Goal: Navigation & Orientation: Find specific page/section

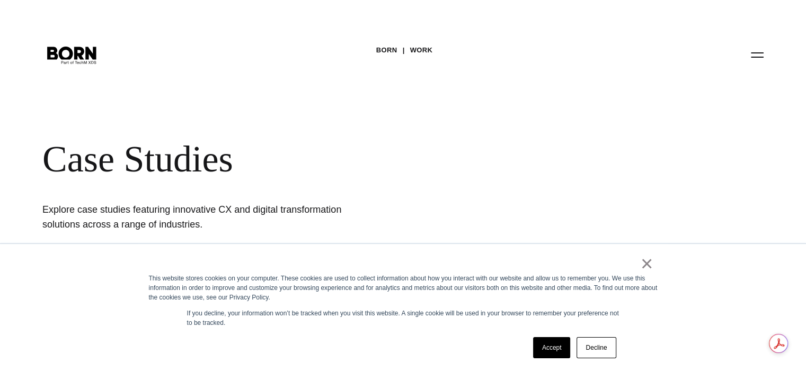
click at [554, 349] on link "Accept" at bounding box center [552, 347] width 38 height 21
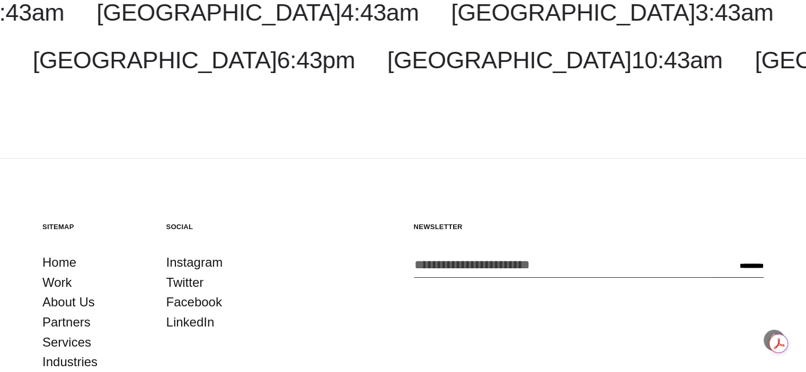
scroll to position [2933, 0]
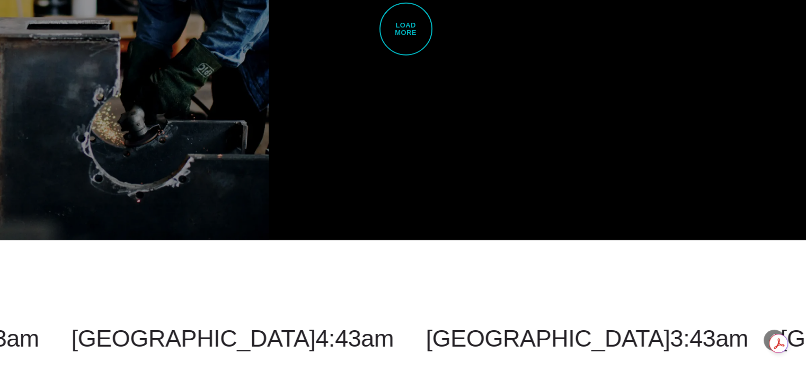
select select "******"
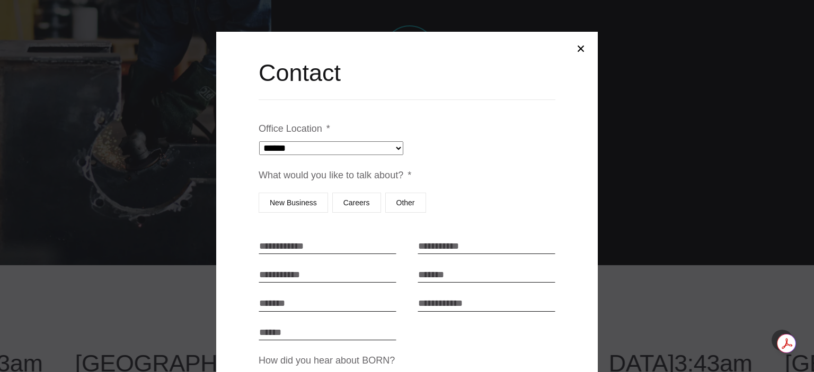
click at [574, 46] on button "Close modal" at bounding box center [580, 48] width 25 height 25
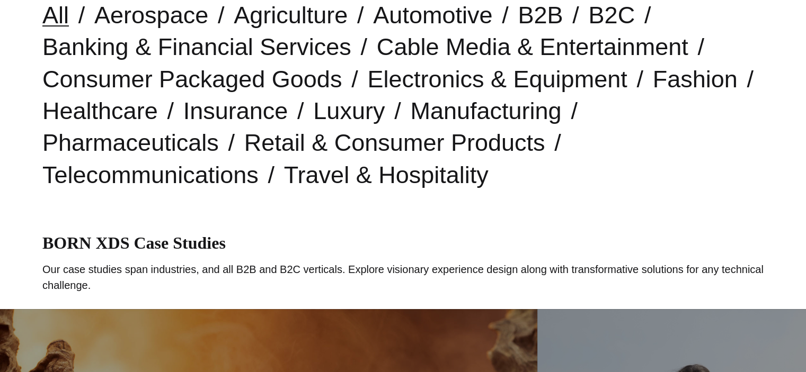
scroll to position [0, 0]
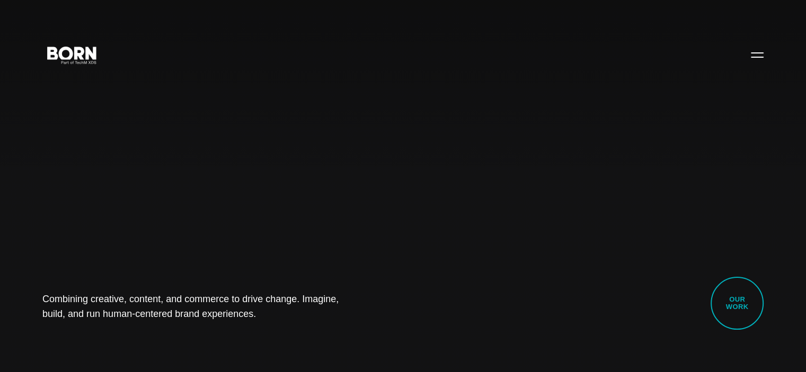
click at [754, 51] on button "Primary Menu" at bounding box center [756, 54] width 25 height 22
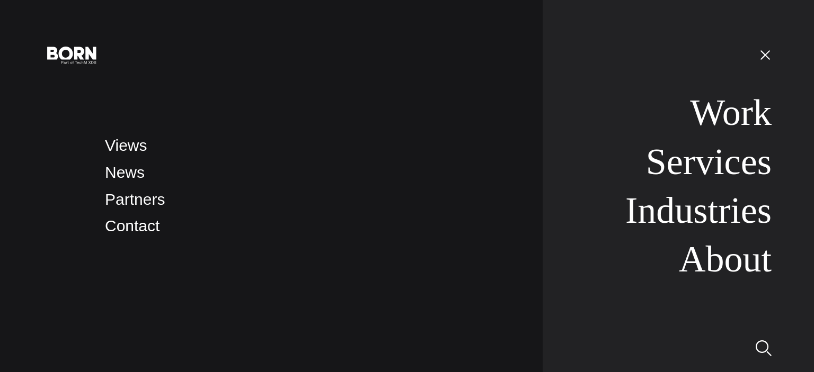
click at [765, 50] on button "Primary Menu" at bounding box center [764, 54] width 25 height 22
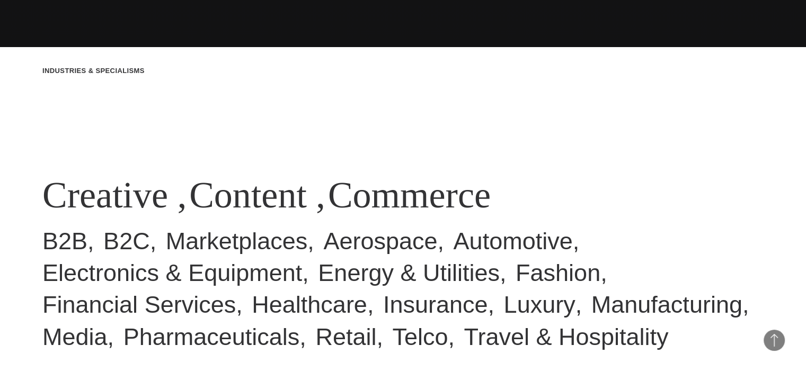
scroll to position [652, 0]
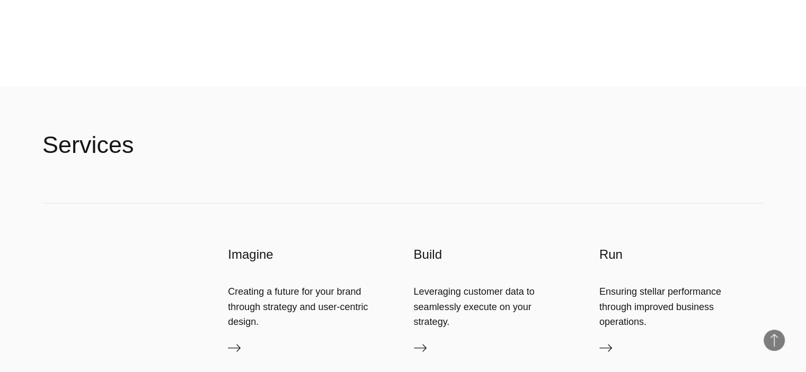
scroll to position [2474, 0]
